Goal: Find specific page/section: Find specific page/section

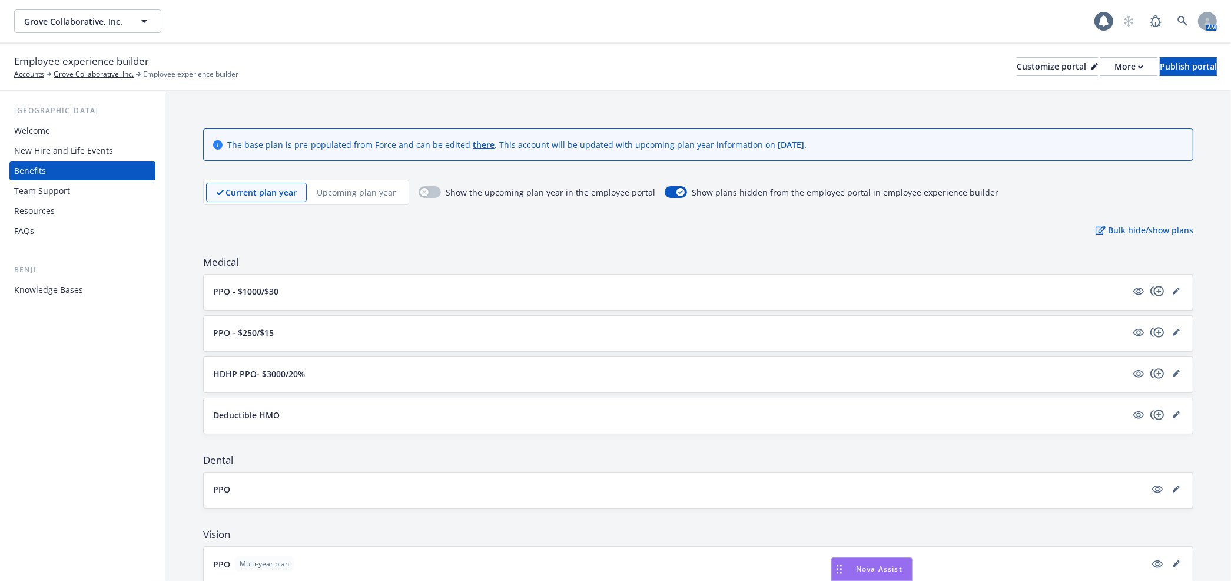
scroll to position [1127, 0]
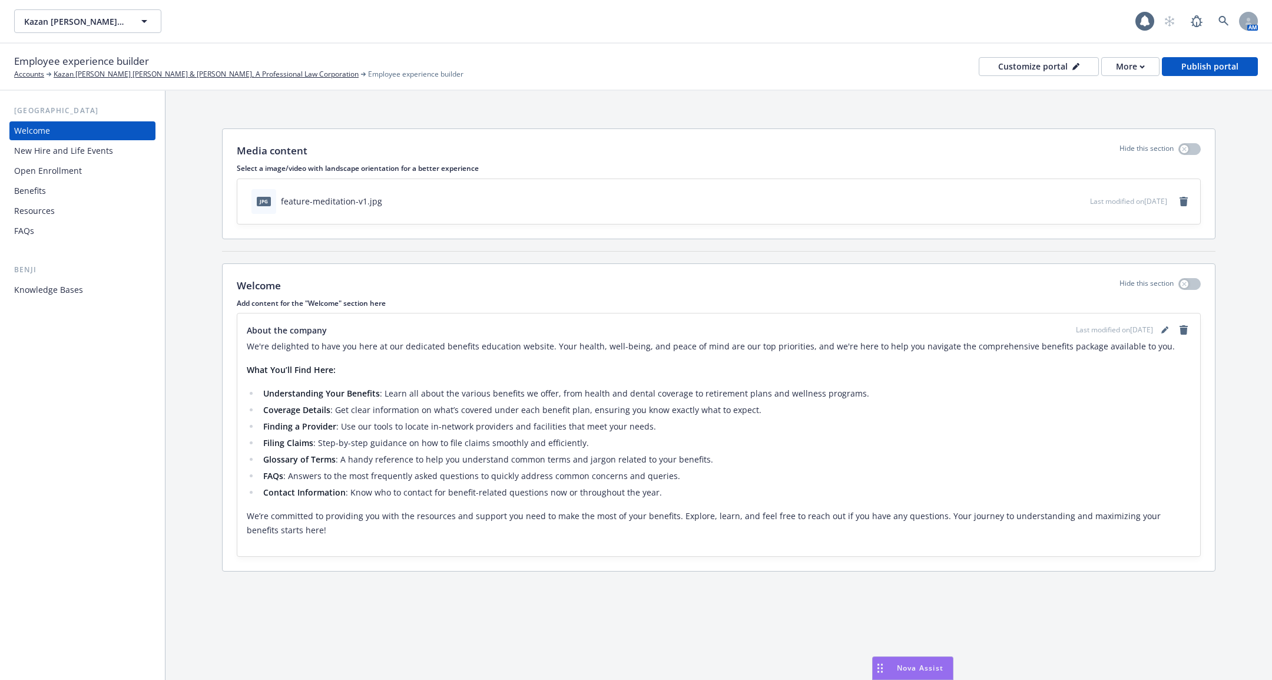
click at [107, 181] on div "Benefits" at bounding box center [82, 190] width 137 height 19
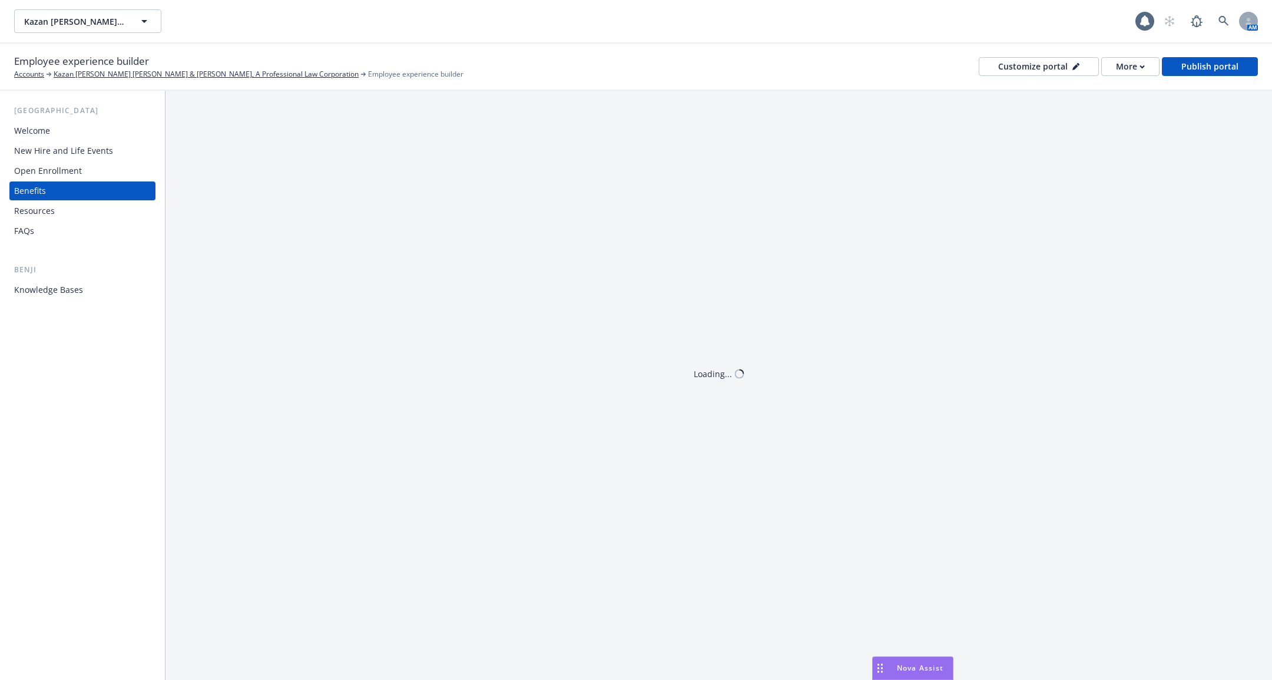
click at [87, 169] on div "Open Enrollment" at bounding box center [82, 170] width 137 height 19
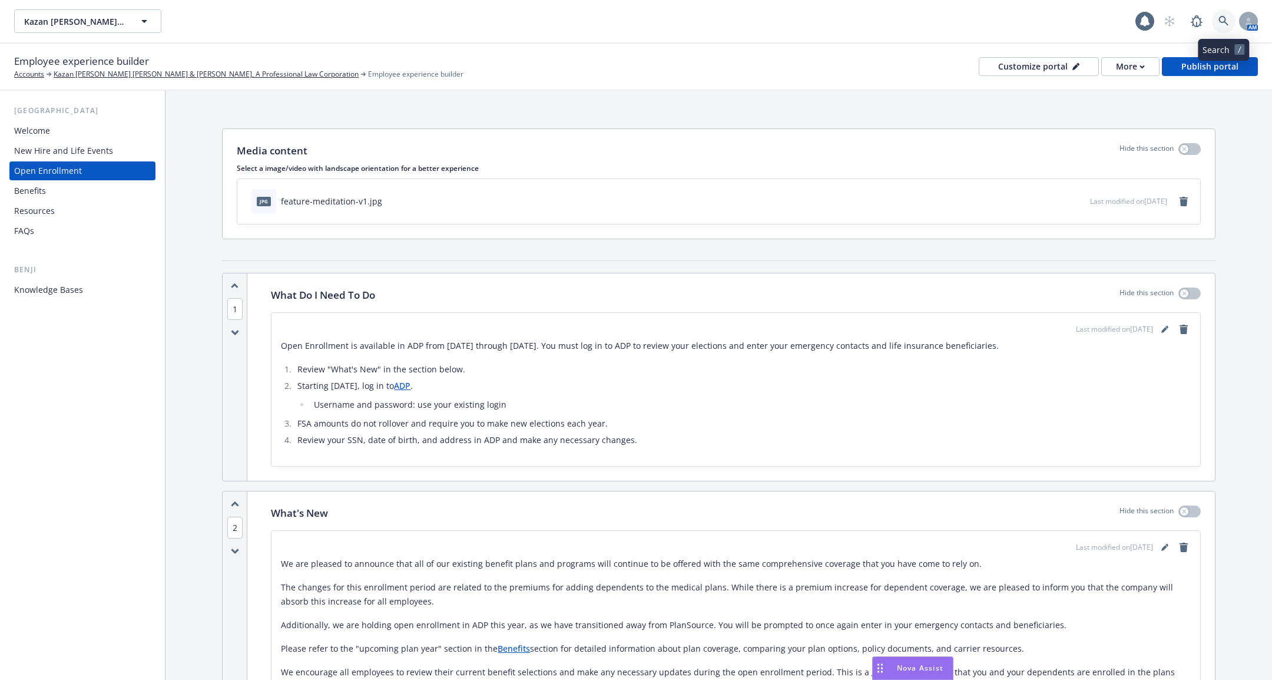
click at [1227, 24] on icon at bounding box center [1223, 21] width 10 height 10
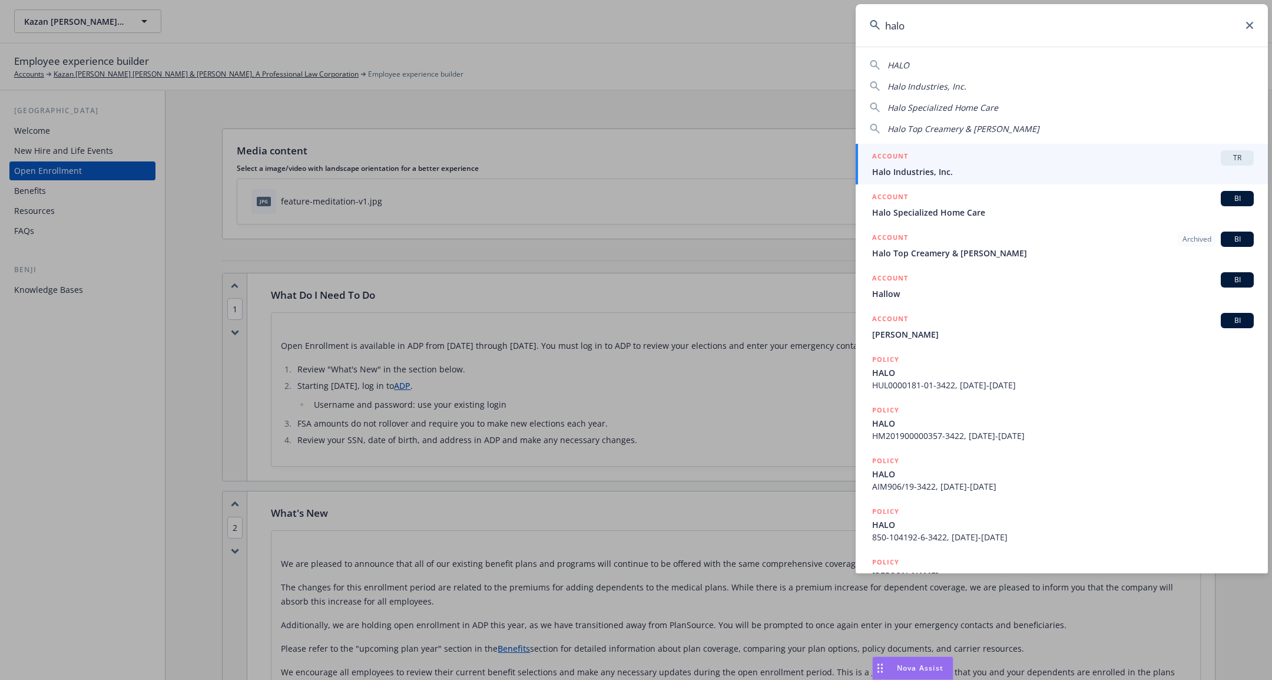
type input "halo"
click at [1019, 157] on div "ACCOUNT TR" at bounding box center [1063, 157] width 382 height 15
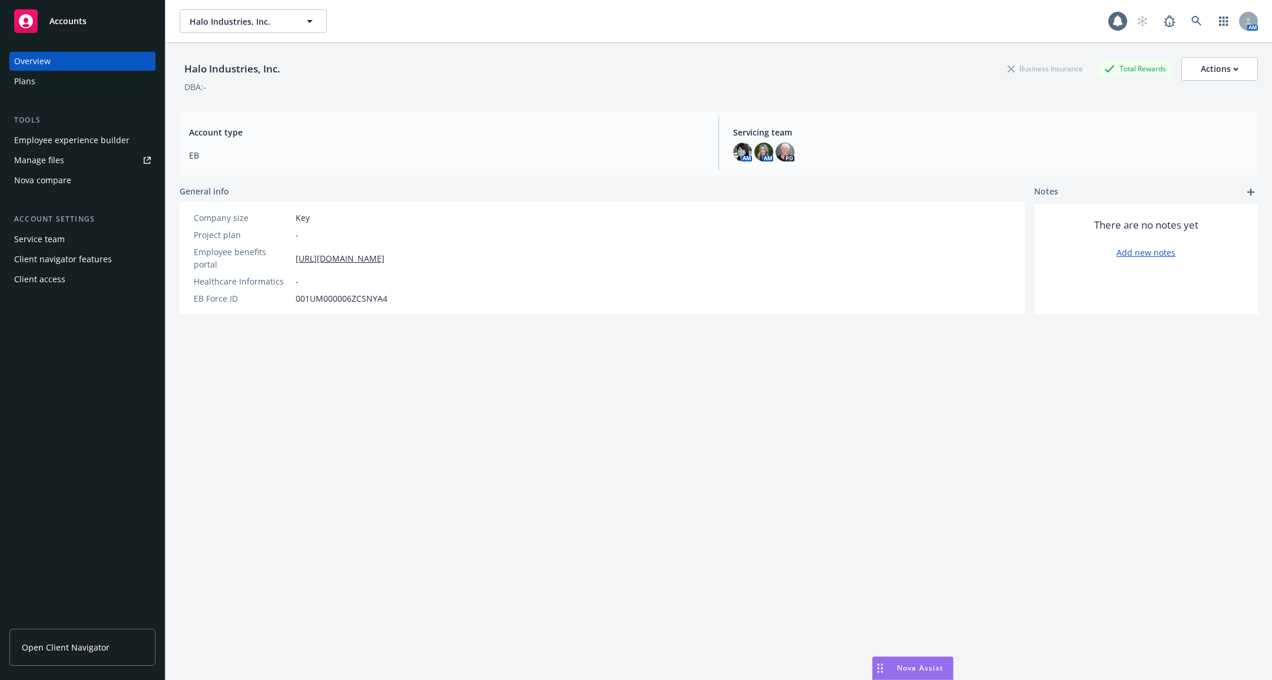
click at [108, 134] on div "Employee experience builder" at bounding box center [71, 140] width 115 height 19
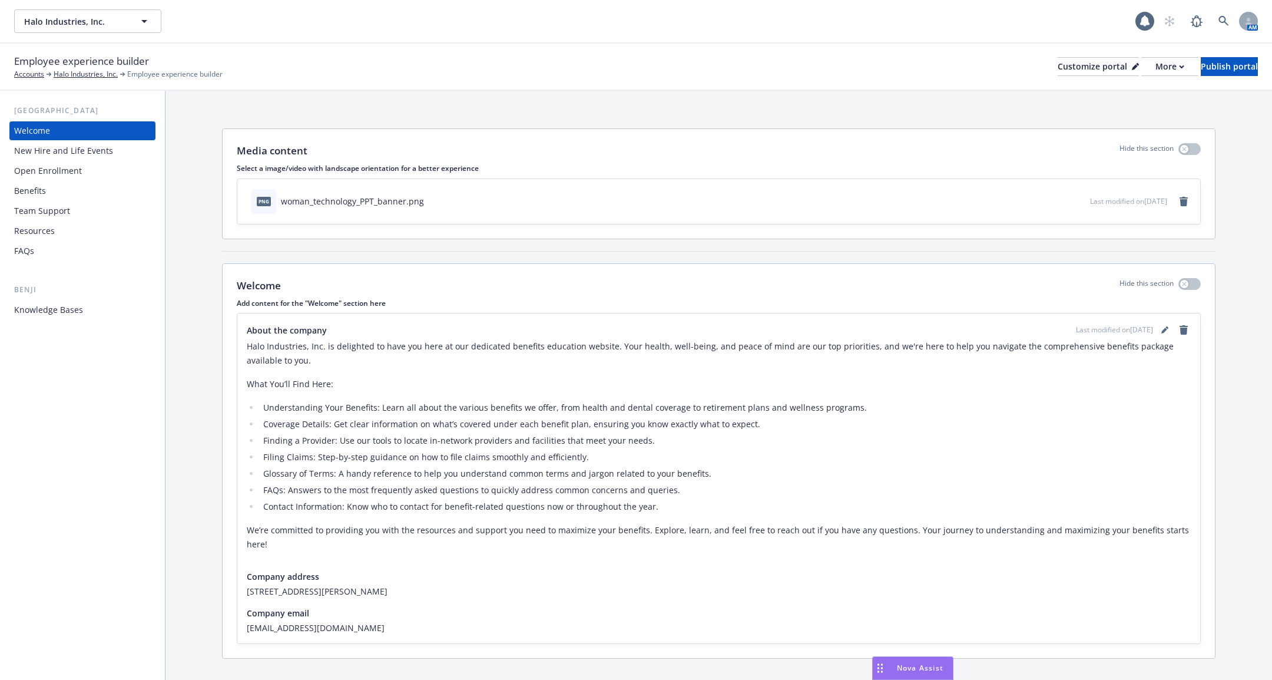
click at [88, 169] on div "Open Enrollment" at bounding box center [82, 170] width 137 height 19
